Goal: Information Seeking & Learning: Learn about a topic

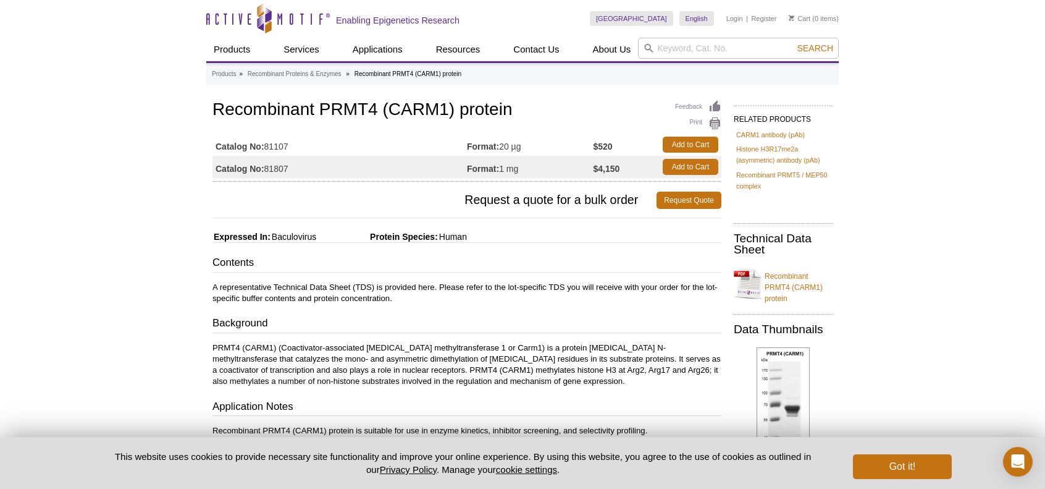
drag, startPoint x: 297, startPoint y: 168, endPoint x: 267, endPoint y: 158, distance: 31.5
click at [267, 158] on tbody "Catalog No: 81107 Format: 20 µg $520 Add to Cart Catalog No: 81807 Format: 1 mg…" at bounding box center [467, 155] width 509 height 44
copy td "81807"
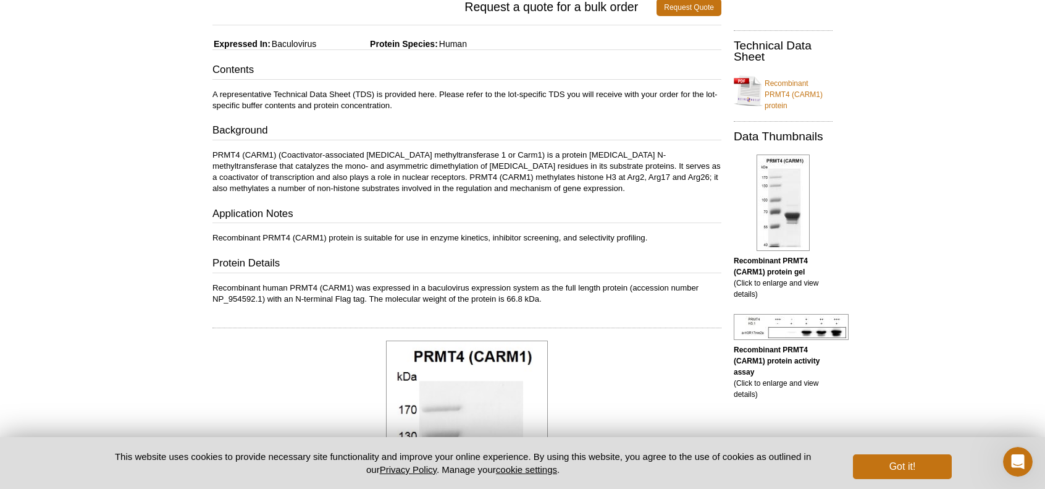
scroll to position [193, 0]
drag, startPoint x: 426, startPoint y: 285, endPoint x: 468, endPoint y: 287, distance: 42.0
click at [468, 287] on p "Recombinant human PRMT4 (CARM1) was expressed in a baculovirus expression syste…" at bounding box center [467, 293] width 509 height 22
copy p "baculovirus"
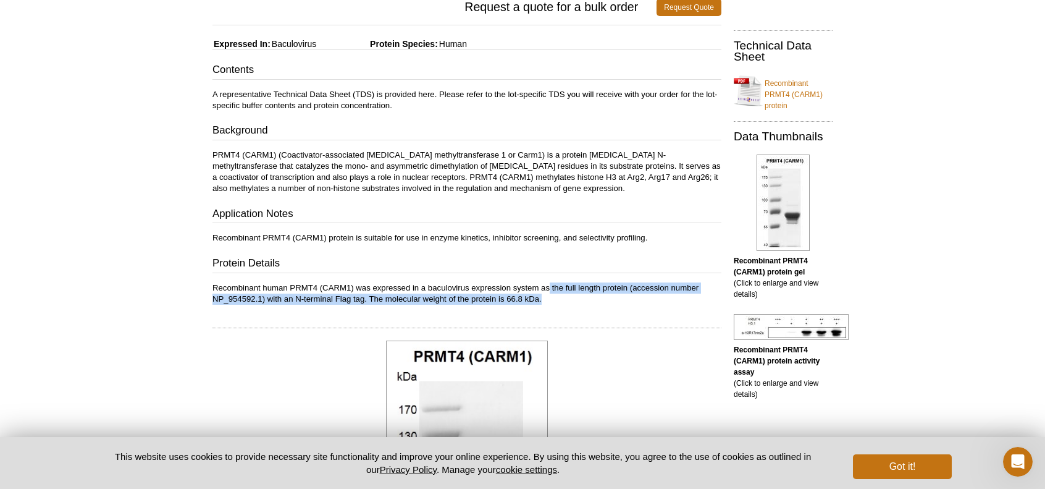
drag, startPoint x: 551, startPoint y: 285, endPoint x: 615, endPoint y: 294, distance: 64.3
click at [615, 294] on p "Recombinant human PRMT4 (CARM1) was expressed in a baculovirus expression syste…" at bounding box center [467, 293] width 509 height 22
click at [230, 297] on p "Recombinant human PRMT4 (CARM1) was expressed in a baculovirus expression syste…" at bounding box center [467, 293] width 509 height 22
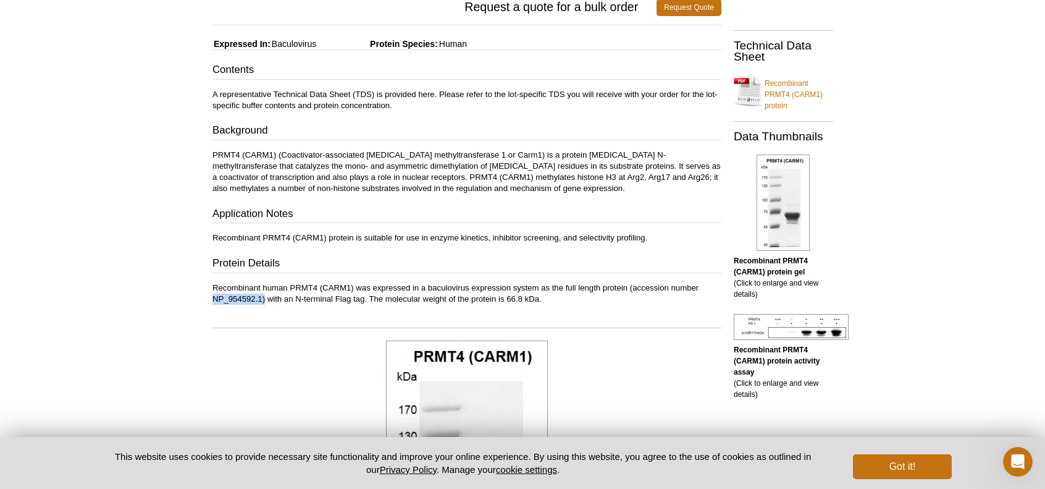
drag, startPoint x: 264, startPoint y: 299, endPoint x: 211, endPoint y: 296, distance: 52.6
click at [211, 296] on div "Feedback Print Recombinant PRMT4 (CARM1) protein Catalog No: 81107 Format: 20 µ…" at bounding box center [463, 439] width 515 height 1068
copy p "NP_954592.1)"
drag, startPoint x: 294, startPoint y: 297, endPoint x: 363, endPoint y: 301, distance: 69.3
click at [363, 301] on p "Recombinant human PRMT4 (CARM1) was expressed in a baculovirus expression syste…" at bounding box center [467, 293] width 509 height 22
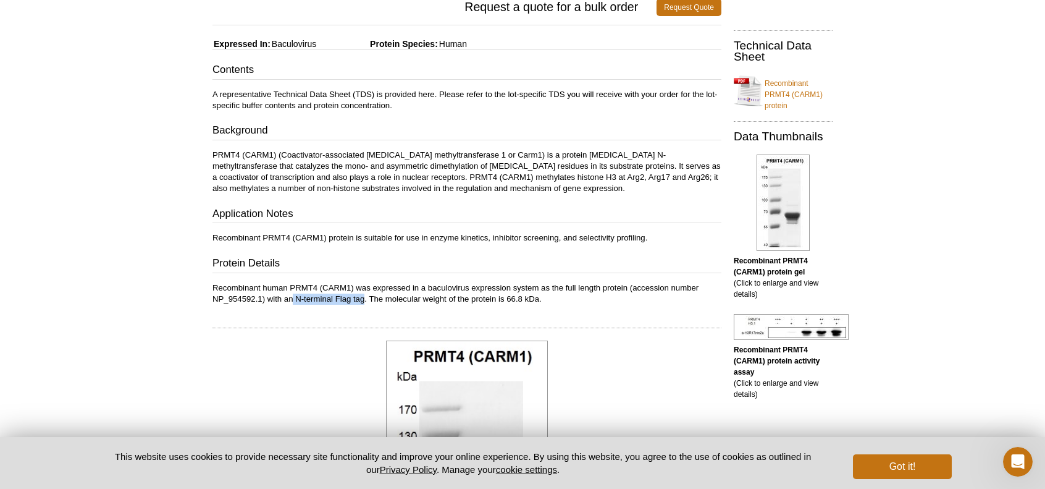
copy p "N-terminal Flag tag"
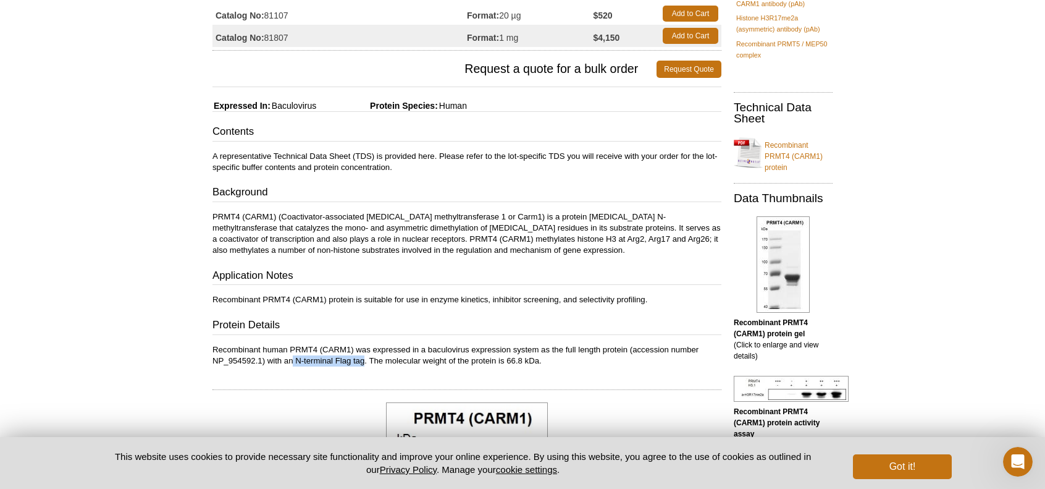
scroll to position [0, 0]
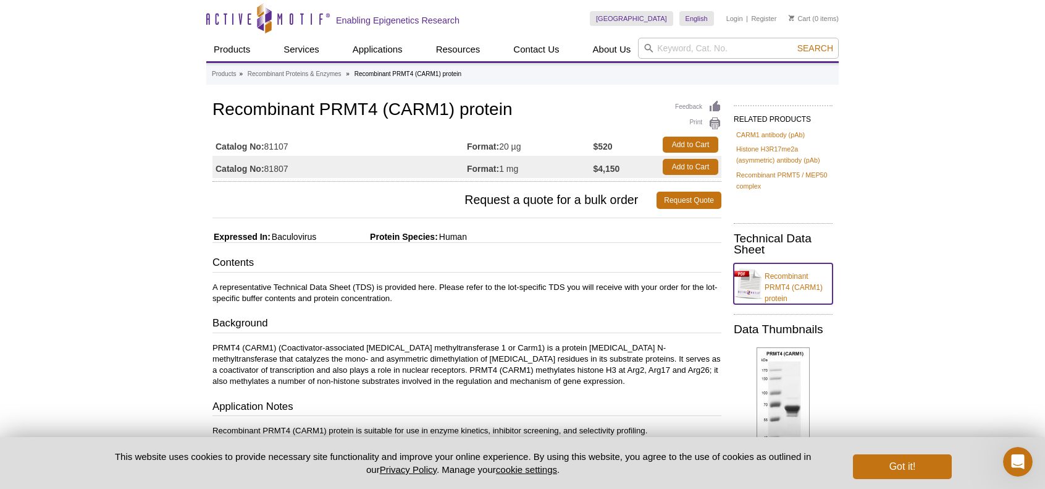
click at [778, 276] on link "Recombinant PRMT4 (CARM1) protein" at bounding box center [783, 283] width 99 height 41
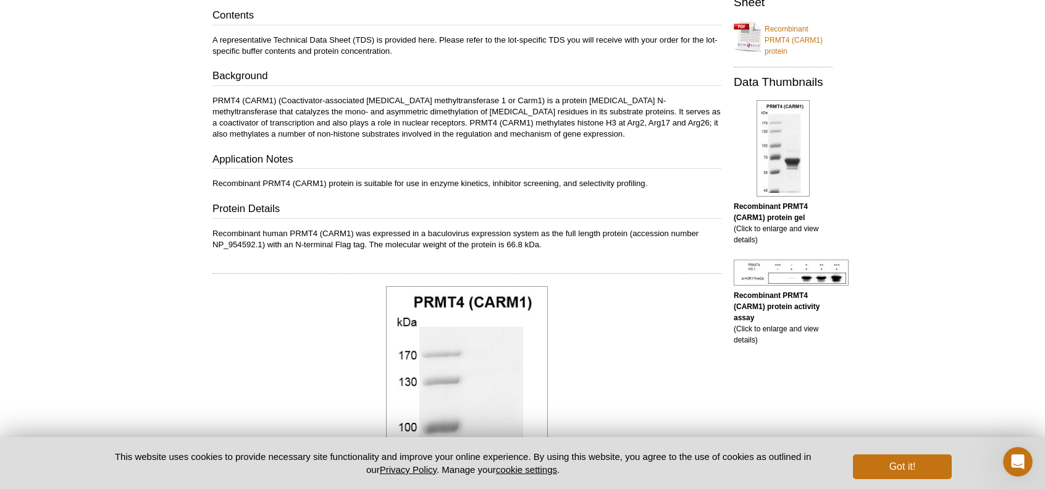
click at [951, 382] on div "Active Motif Logo Enabling Epigenetics Research 0 Search Skip to content Active…" at bounding box center [522, 404] width 1045 height 1302
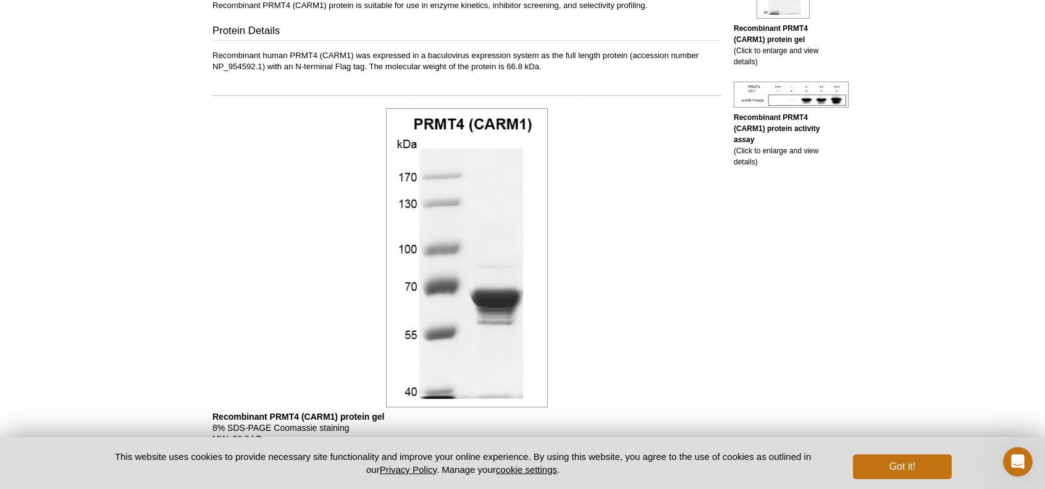
scroll to position [494, 0]
